Goal: Task Accomplishment & Management: Complete application form

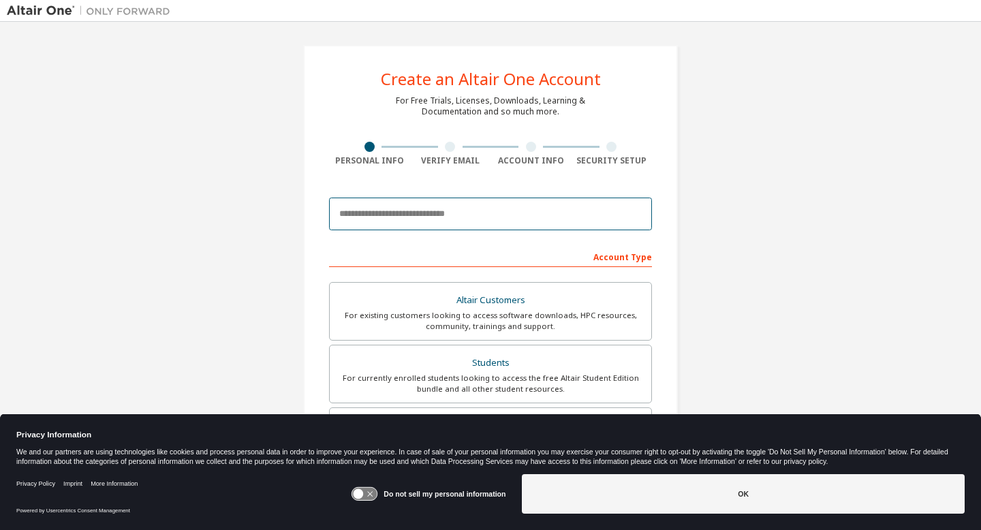
click at [400, 213] on input "email" at bounding box center [490, 214] width 323 height 33
type input "**********"
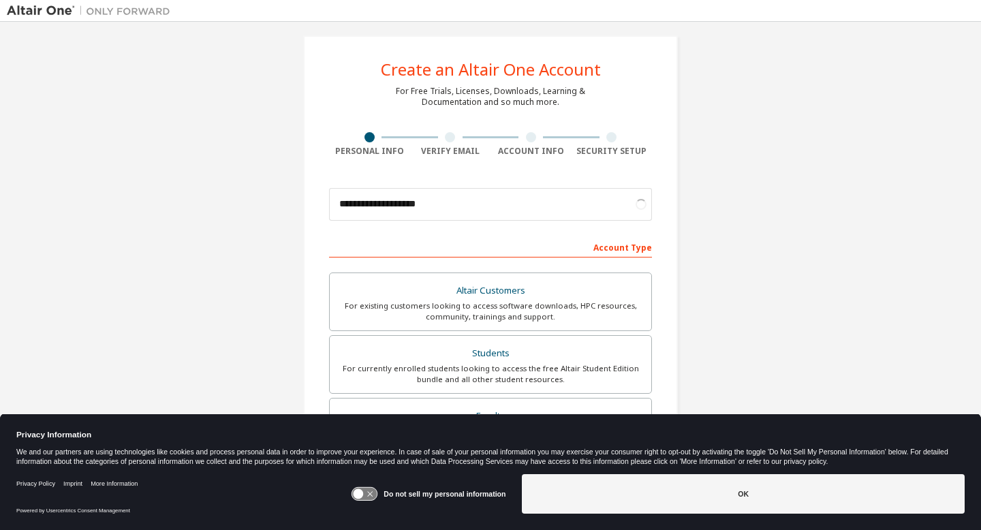
click at [373, 497] on icon at bounding box center [364, 494] width 25 height 13
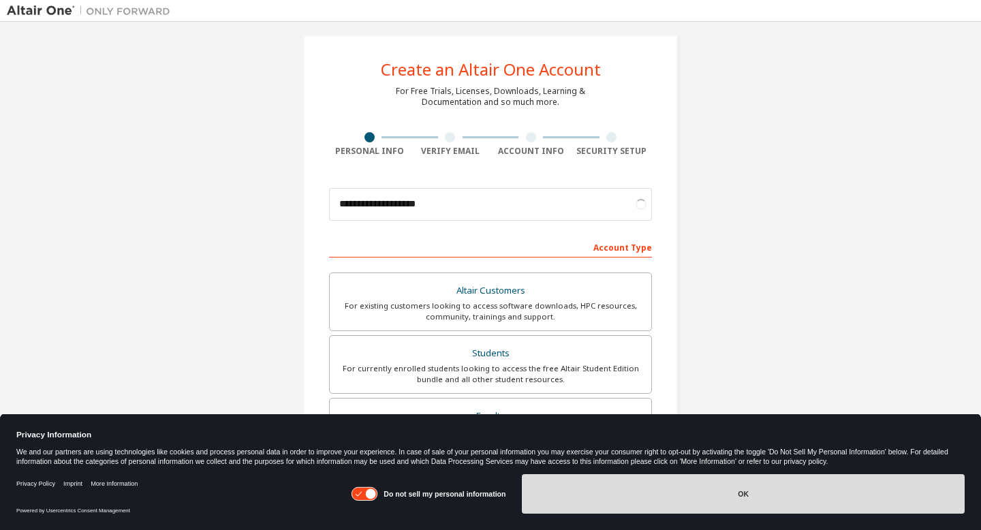
click at [582, 497] on button "OK" at bounding box center [743, 494] width 443 height 40
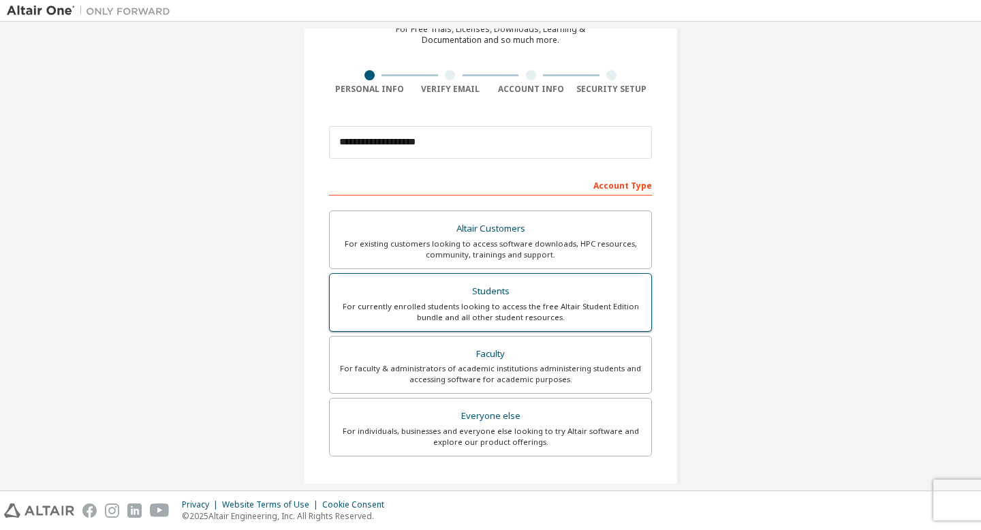
scroll to position [72, 0]
click at [559, 311] on div "For currently enrolled students looking to access the free Altair Student Editi…" at bounding box center [490, 312] width 305 height 22
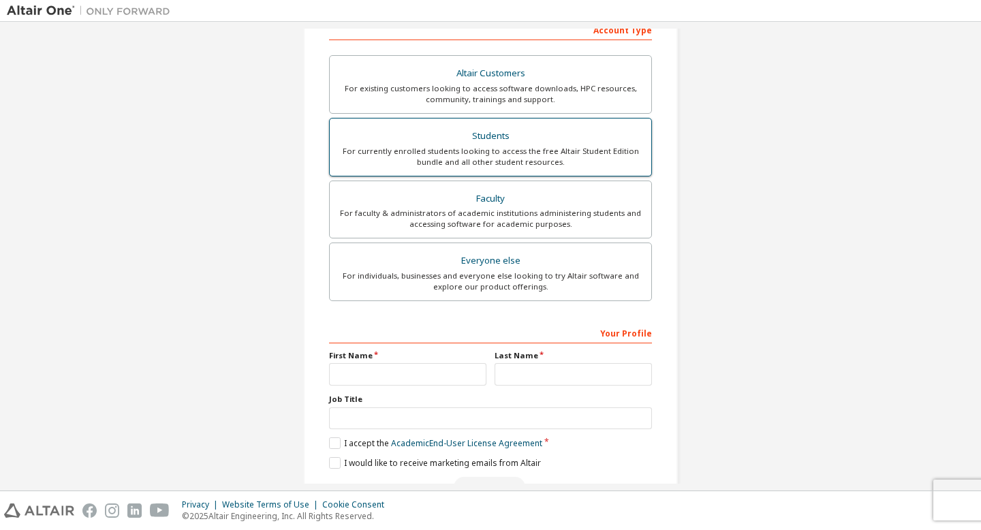
scroll to position [234, 0]
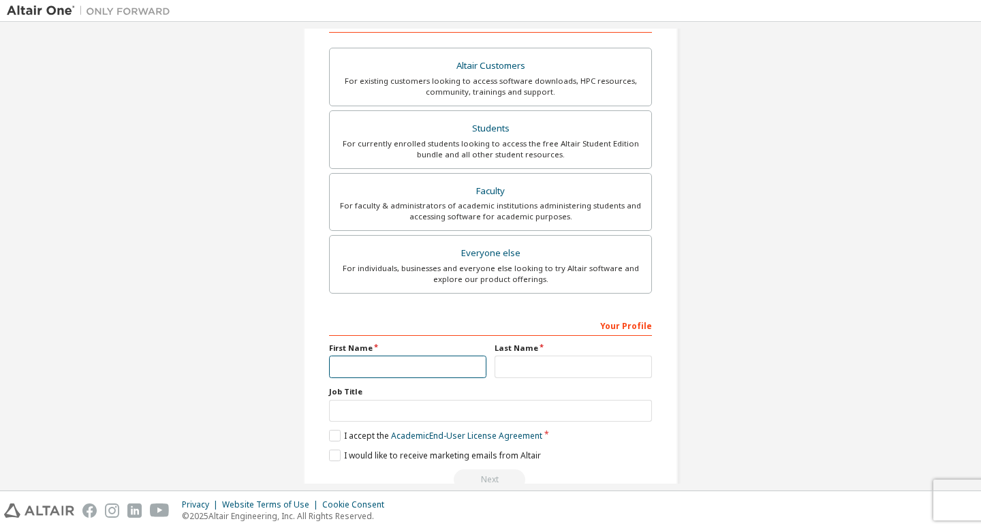
click at [424, 360] on input "text" at bounding box center [407, 367] width 157 height 22
type input "******"
type input "*******"
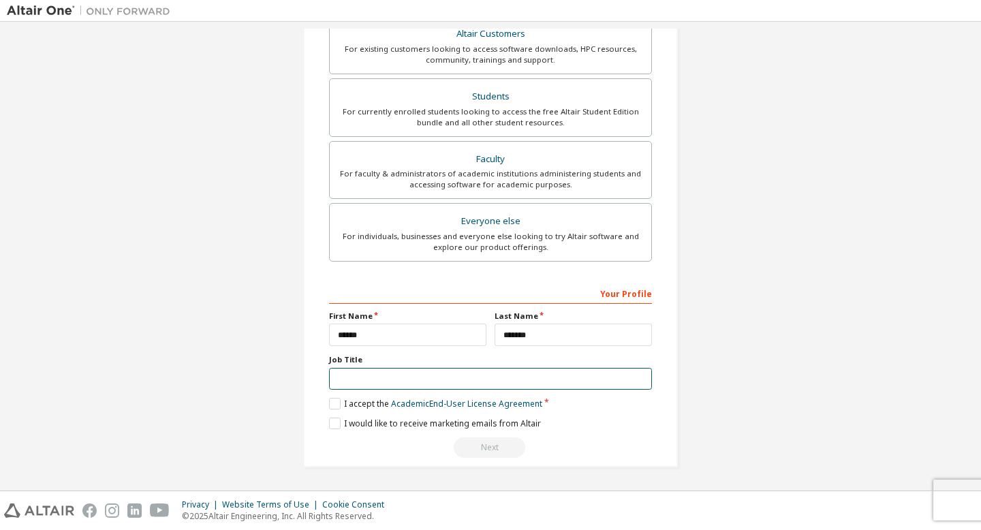
click at [421, 380] on input "text" at bounding box center [490, 379] width 323 height 22
click at [335, 407] on label "I accept the Academic End-User License Agreement" at bounding box center [435, 404] width 213 height 12
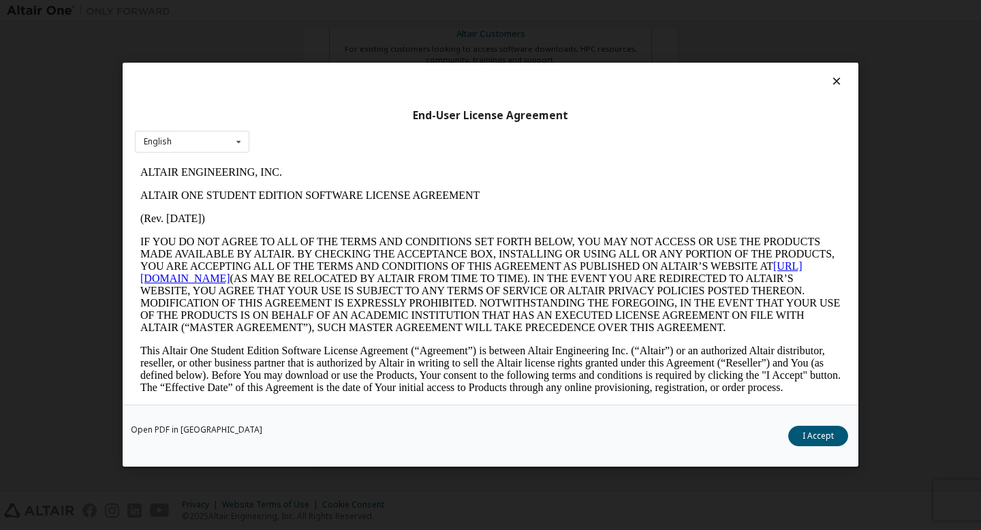
scroll to position [0, 0]
click at [817, 447] on div "Open PDF in New Tab I Accept" at bounding box center [491, 436] width 736 height 62
click at [817, 442] on button "I Accept" at bounding box center [818, 436] width 60 height 20
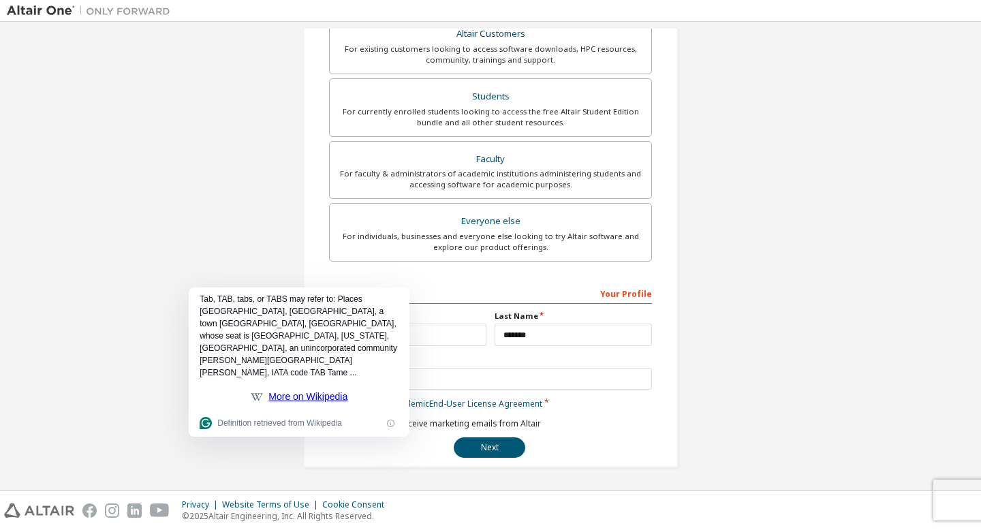
click at [345, 451] on div "Next" at bounding box center [490, 447] width 323 height 20
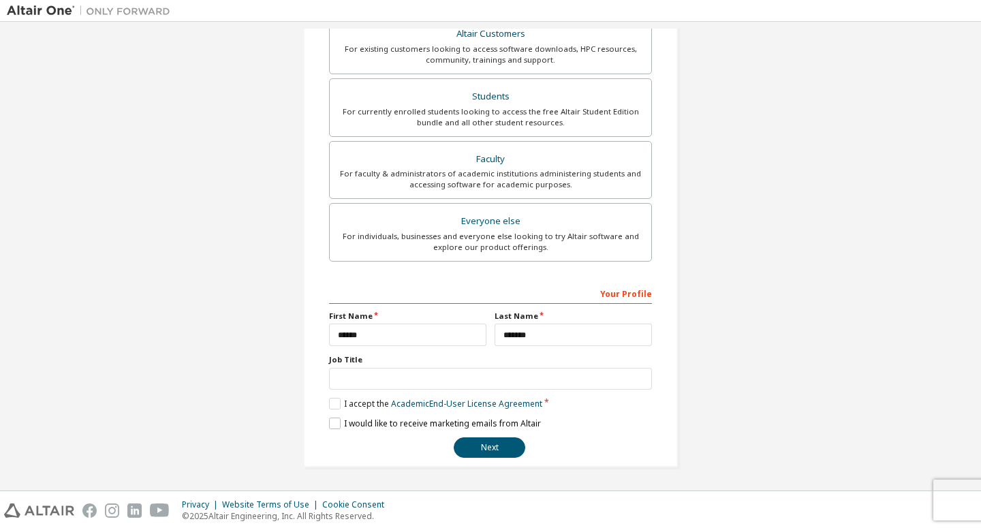
click at [334, 424] on label "I would like to receive marketing emails from Altair" at bounding box center [435, 424] width 212 height 12
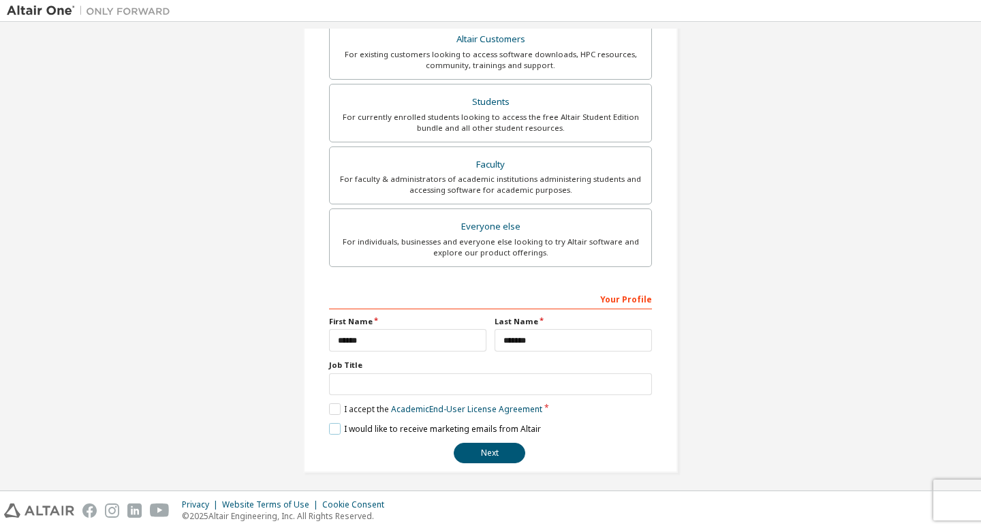
scroll to position [266, 0]
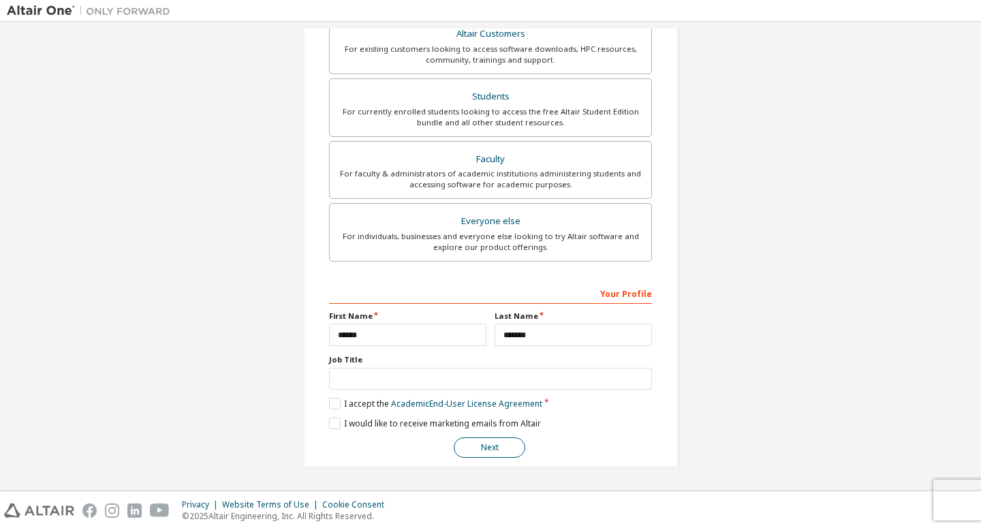
click at [486, 452] on button "Next" at bounding box center [490, 447] width 72 height 20
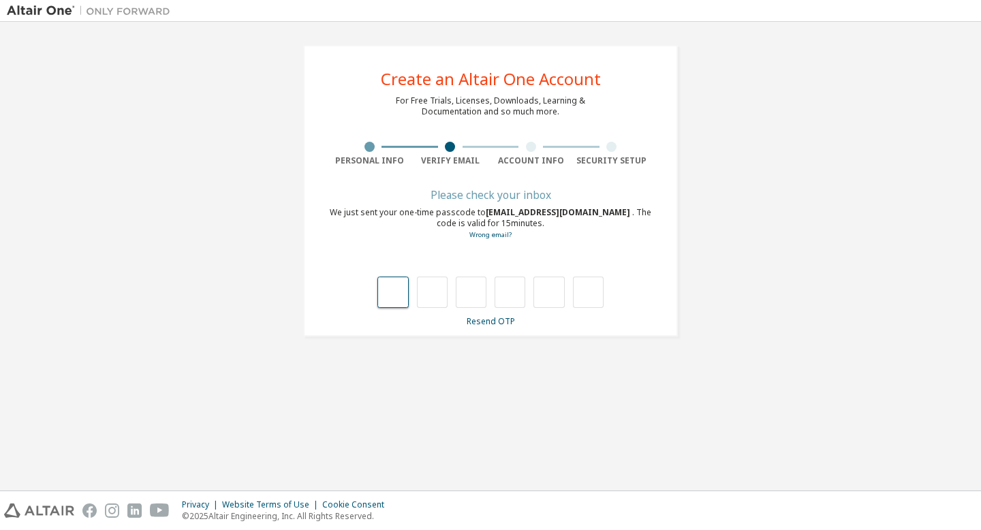
type input "*"
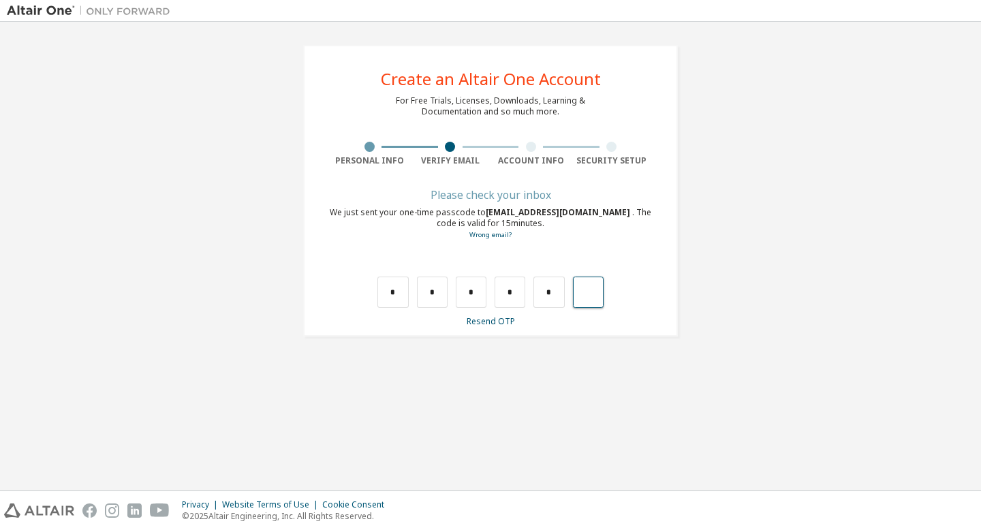
type input "*"
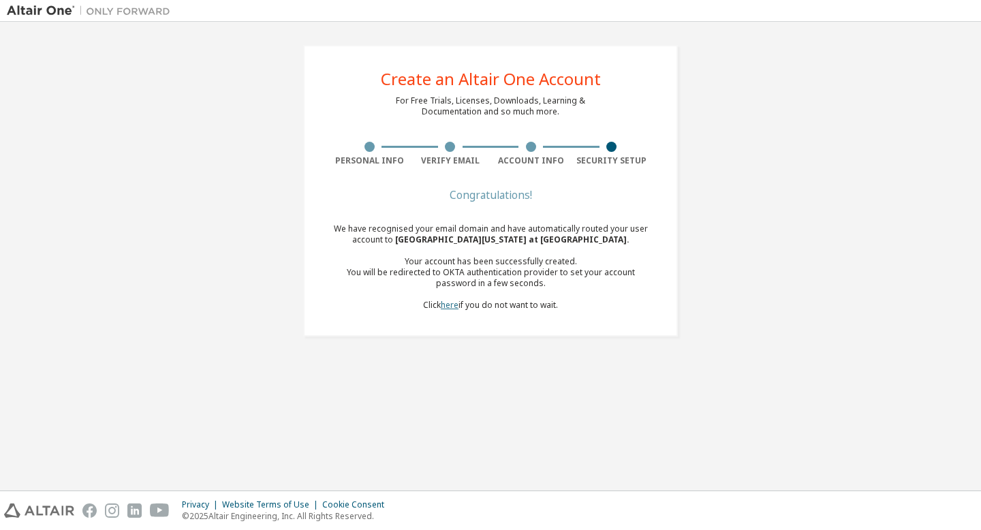
click at [454, 307] on link "here" at bounding box center [450, 305] width 18 height 12
